Goal: Check status: Check status

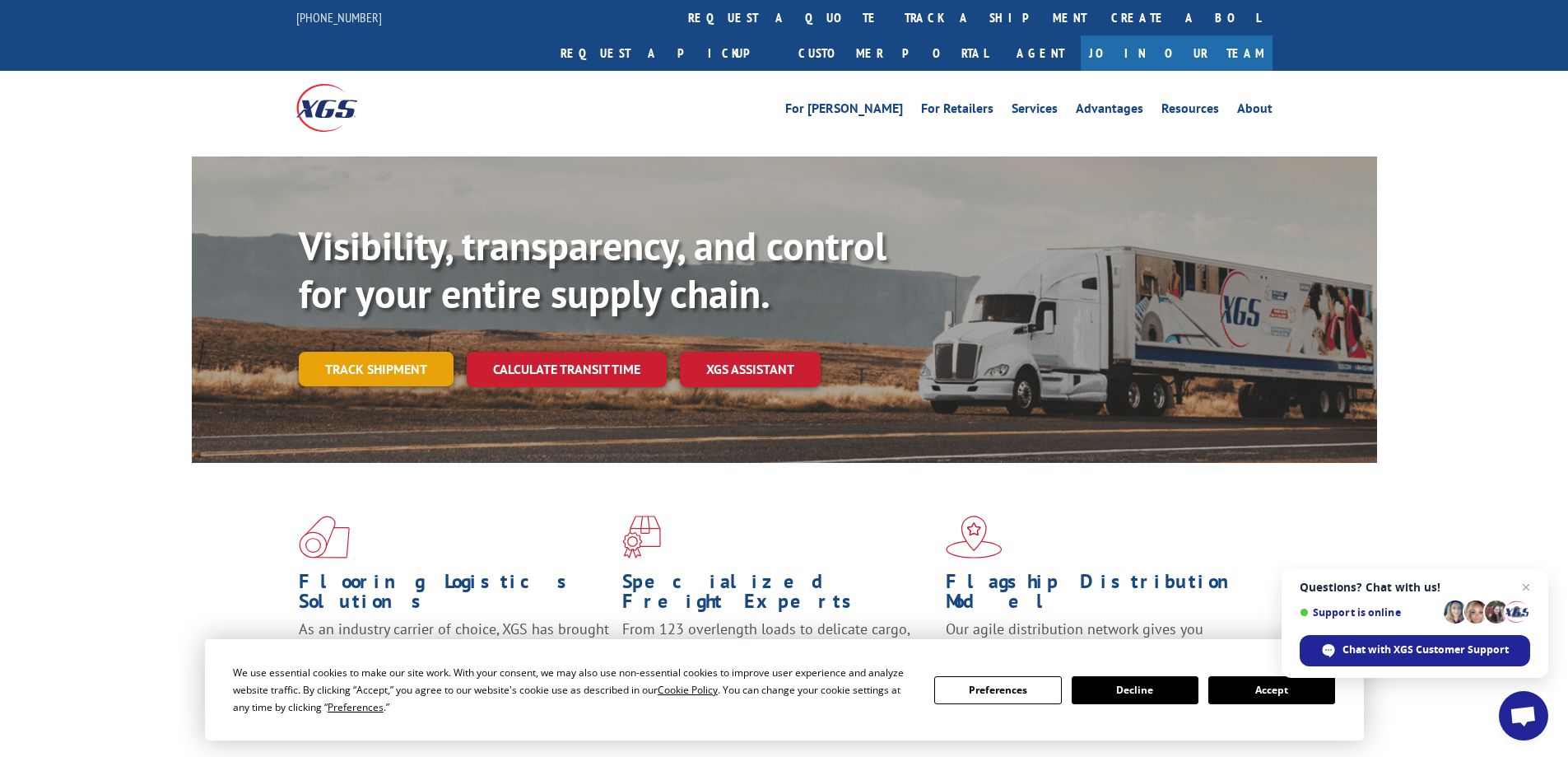
click at [371, 352] on link "Track shipment" at bounding box center [376, 369] width 154 height 35
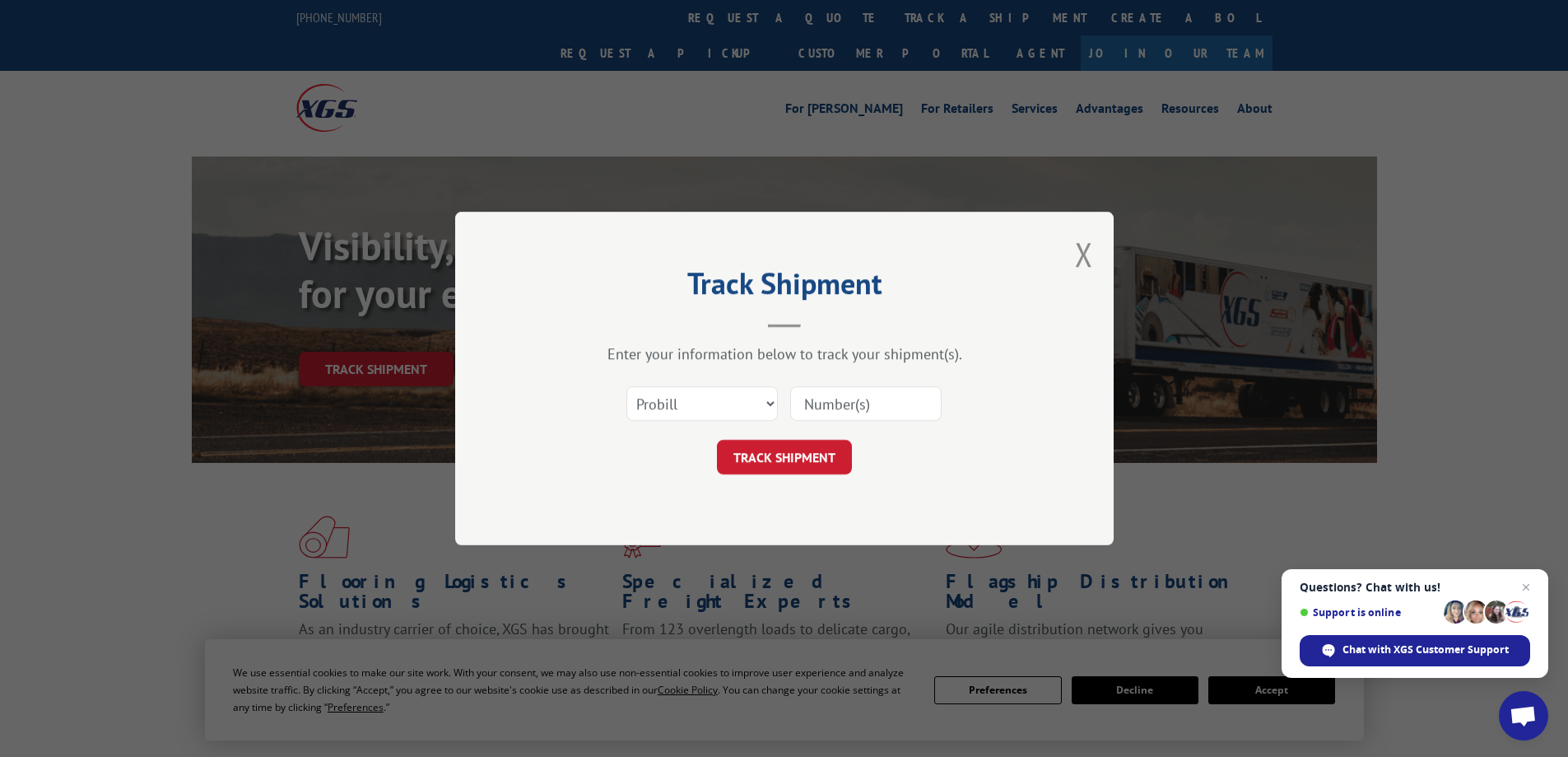
click at [830, 416] on input at bounding box center [866, 403] width 152 height 35
type input "440958"
click at [689, 404] on select "Select category... Probill BOL PO" at bounding box center [702, 403] width 152 height 35
select select "bol"
click at [627, 386] on select "Select category... Probill BOL PO" at bounding box center [702, 403] width 152 height 35
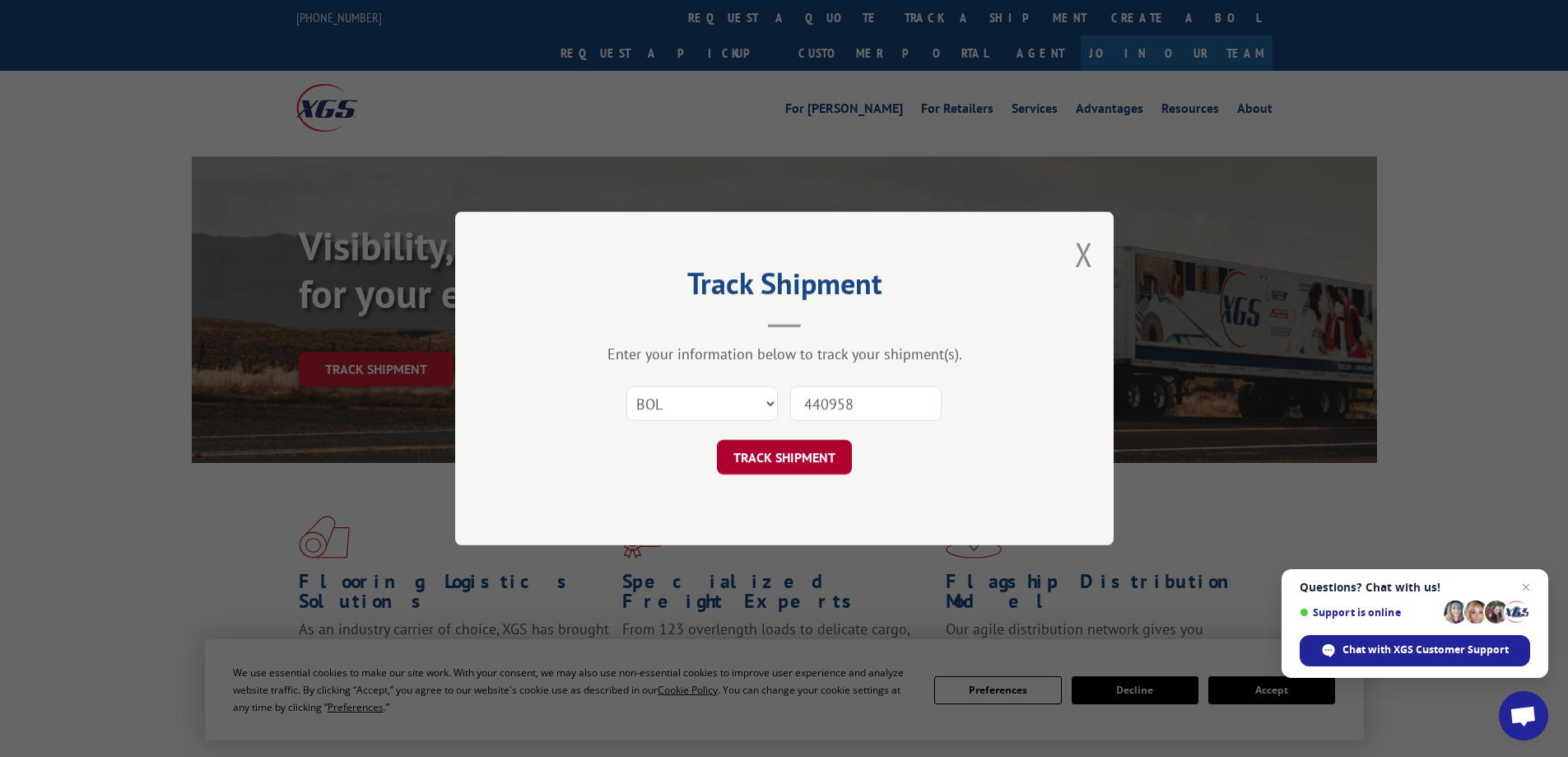
click at [784, 450] on button "TRACK SHIPMENT" at bounding box center [784, 457] width 135 height 35
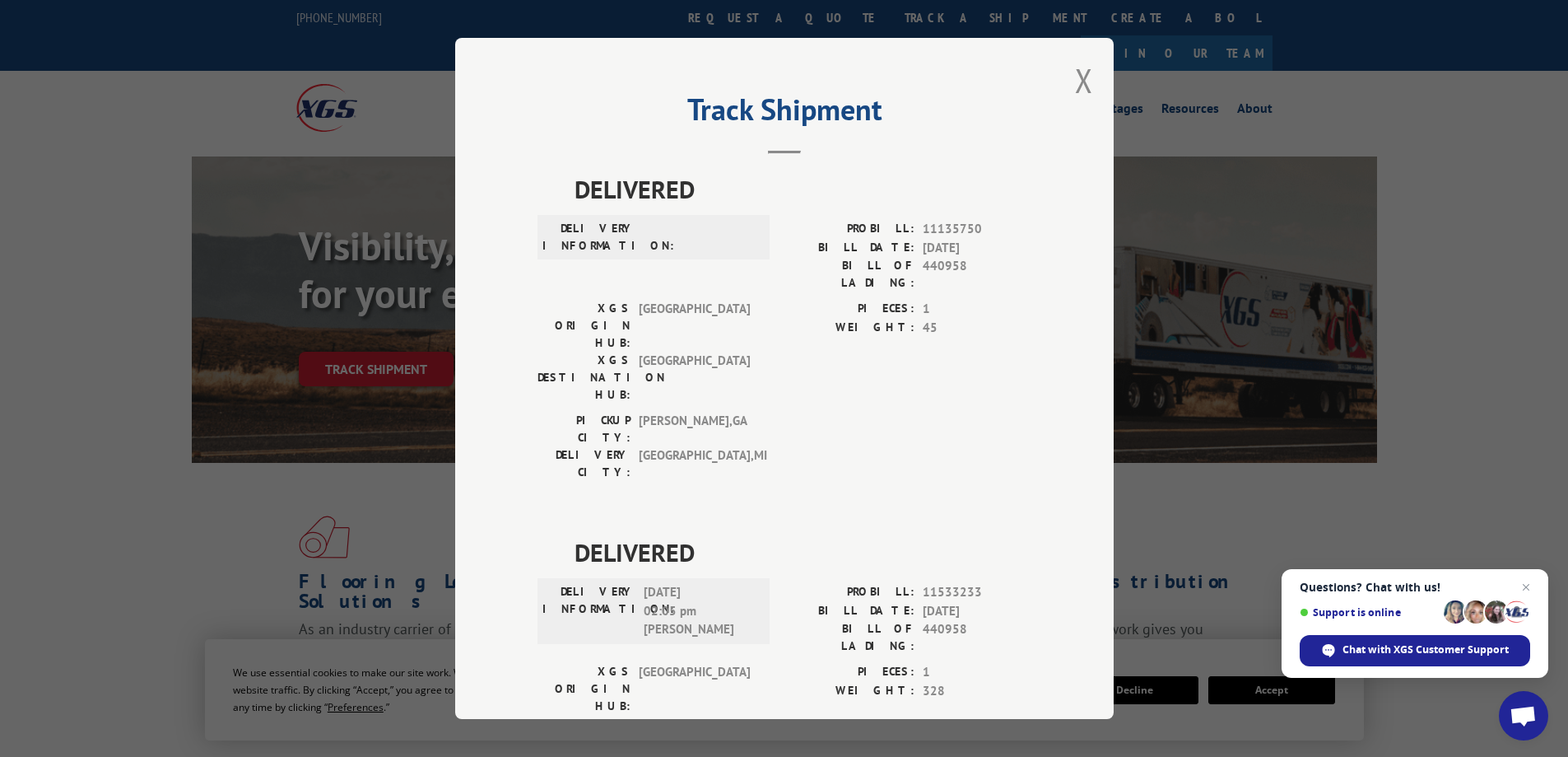
drag, startPoint x: 1066, startPoint y: 90, endPoint x: 1105, endPoint y: 66, distance: 45.8
click at [1066, 90] on div "Track Shipment DELIVERED DELIVERY INFORMATION: PROBILL: 11135750 BILL DATE: [DA…" at bounding box center [784, 378] width 659 height 681
click at [1063, 84] on div "Track Shipment DELIVERED DELIVERY INFORMATION: PROBILL: 11135750 BILL DATE: [DA…" at bounding box center [784, 378] width 659 height 681
click at [1074, 76] on button "Close modal" at bounding box center [1083, 80] width 18 height 44
